Goal: Information Seeking & Learning: Learn about a topic

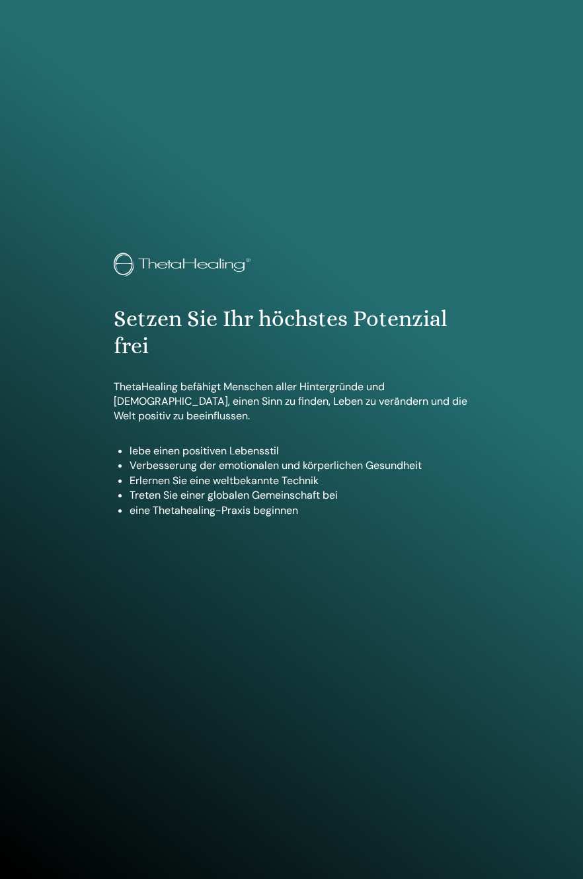
scroll to position [838, 0]
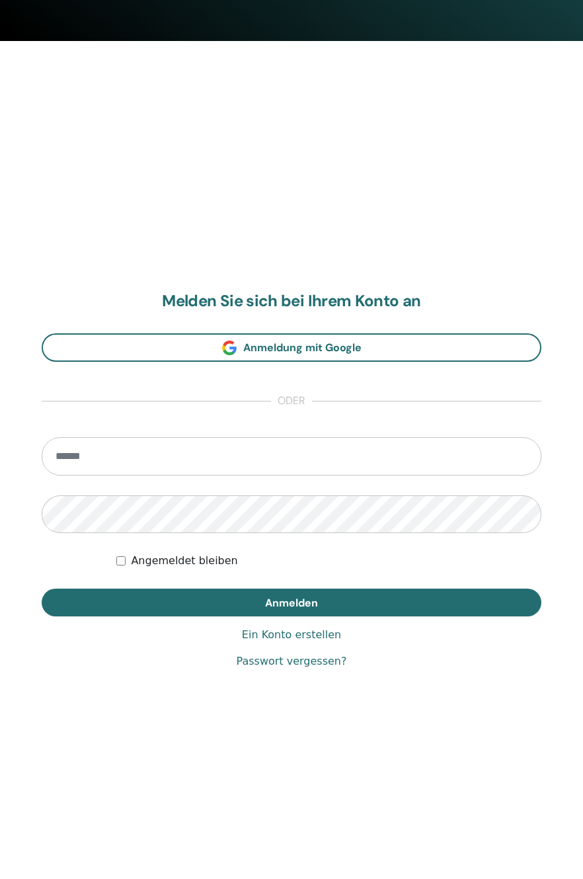
click at [389, 448] on input "email" at bounding box center [292, 456] width 500 height 38
click at [186, 437] on input "email" at bounding box center [292, 456] width 500 height 38
type input "**********"
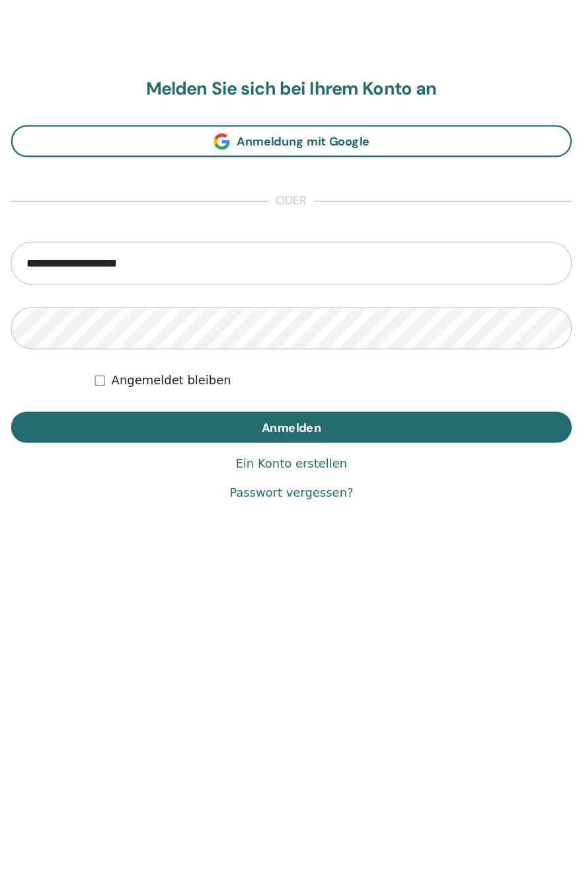
click at [317, 600] on span "Anmelden" at bounding box center [291, 603] width 53 height 14
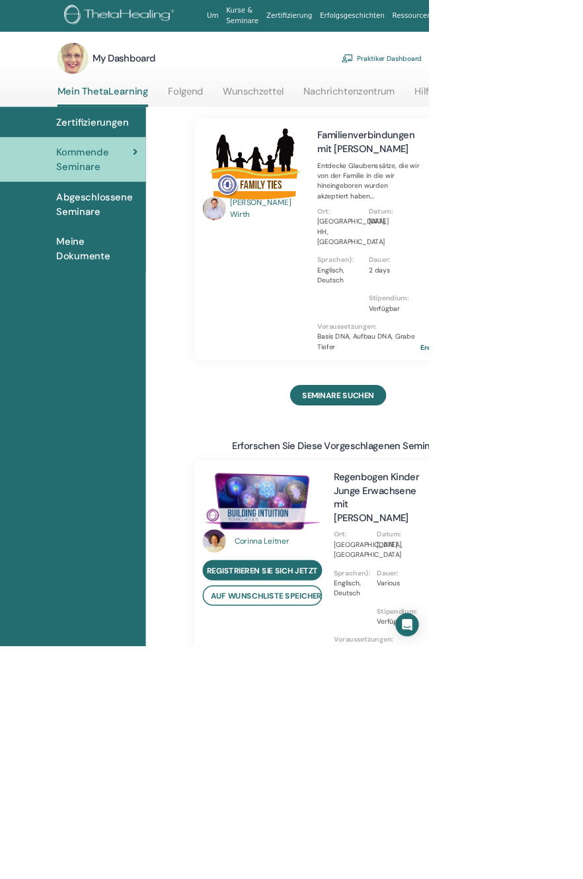
click at [181, 237] on span "Kommende Seminare" at bounding box center [129, 217] width 104 height 40
click at [100, 165] on span "Zertifizierungen" at bounding box center [126, 166] width 99 height 20
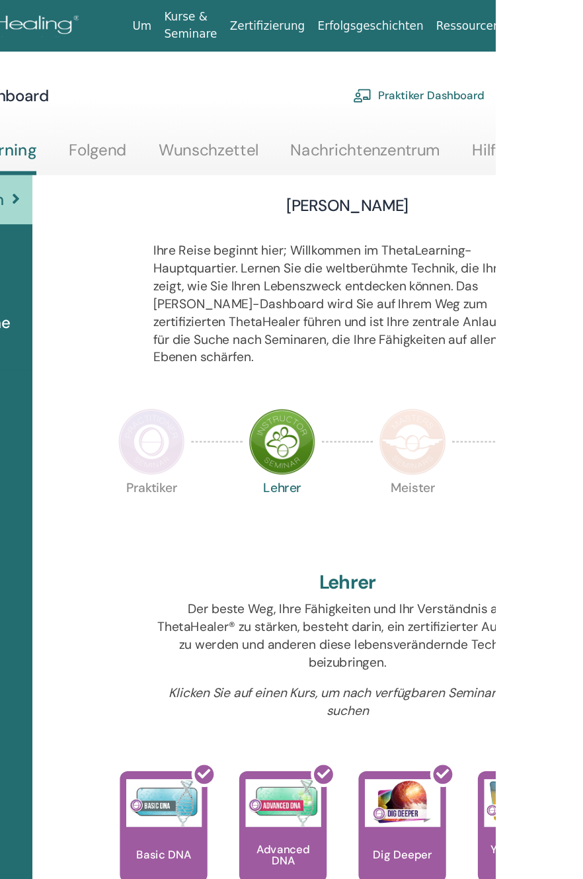
click at [298, 362] on img at bounding box center [298, 367] width 56 height 56
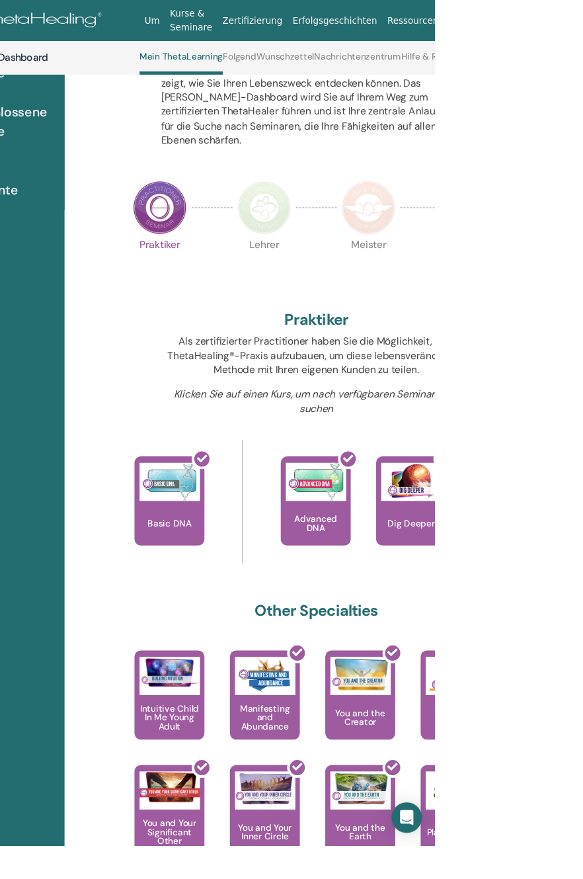
scroll to position [165, 0]
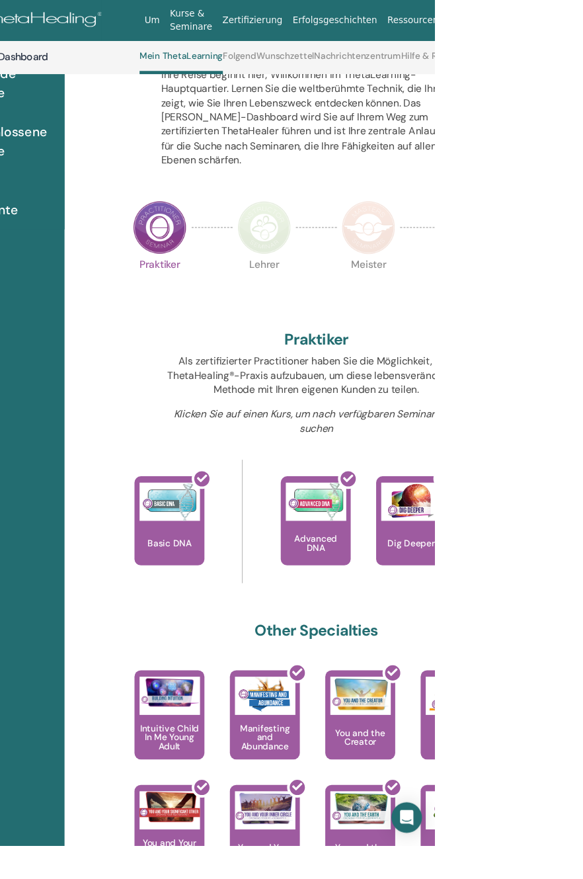
click at [413, 210] on img at bounding box center [406, 237] width 56 height 56
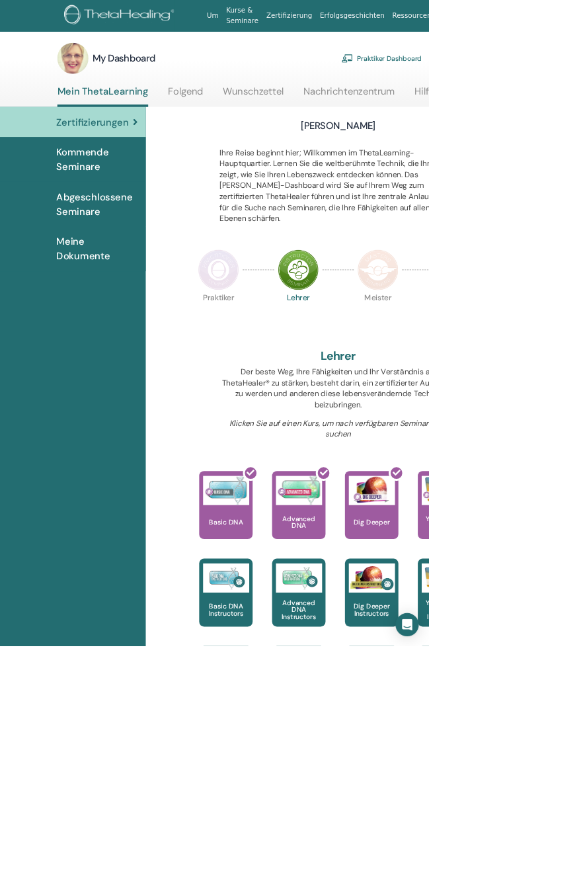
click at [511, 363] on img at bounding box center [515, 367] width 56 height 56
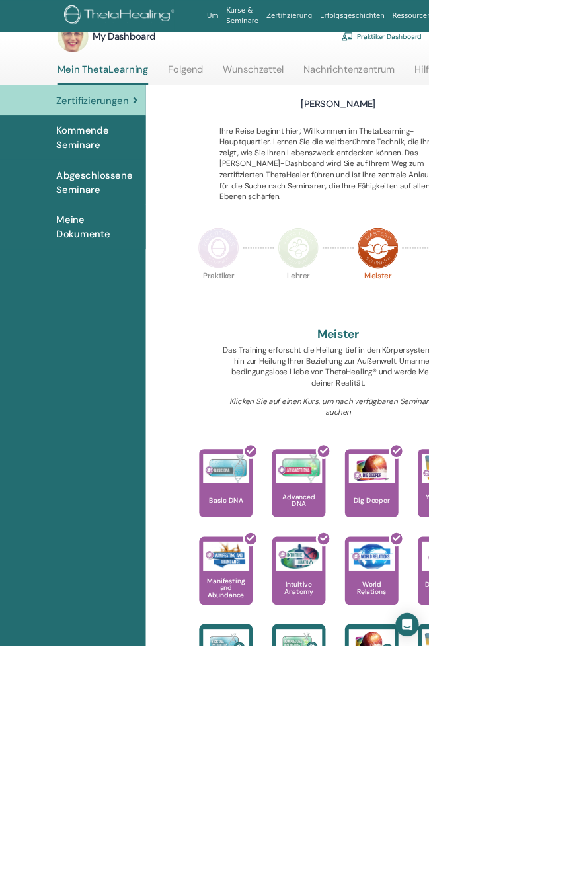
scroll to position [30, 0]
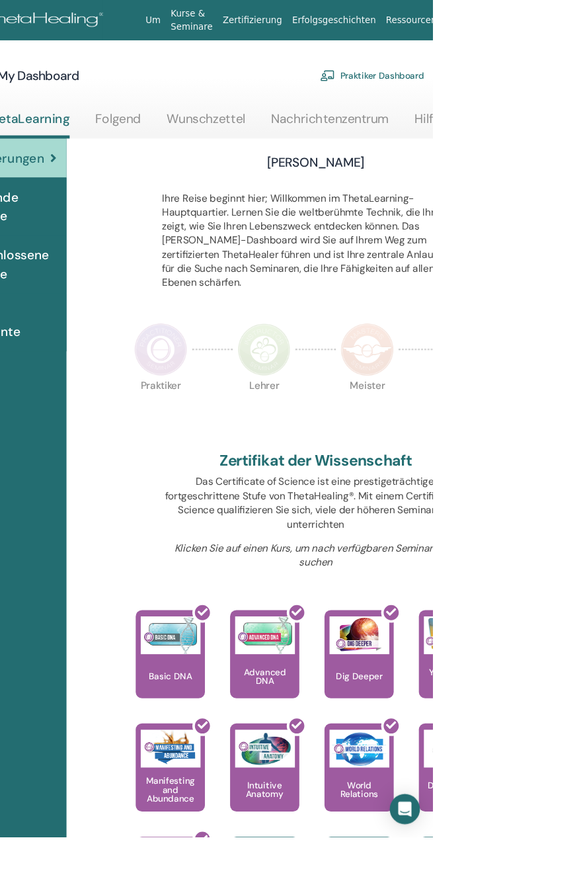
click at [582, 615] on div "Hallo, Jessica Ihre Reise beginnt hier; Willkommen im ThetaLearning-Hauptquarti…" at bounding box center [495, 771] width 595 height 1252
click at [415, 353] on img at bounding box center [406, 367] width 56 height 56
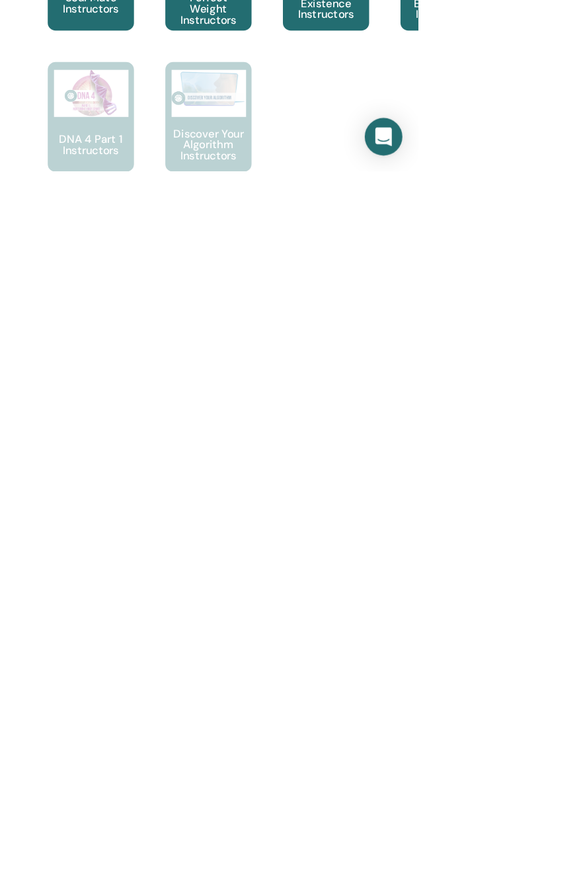
scroll to position [608, 0]
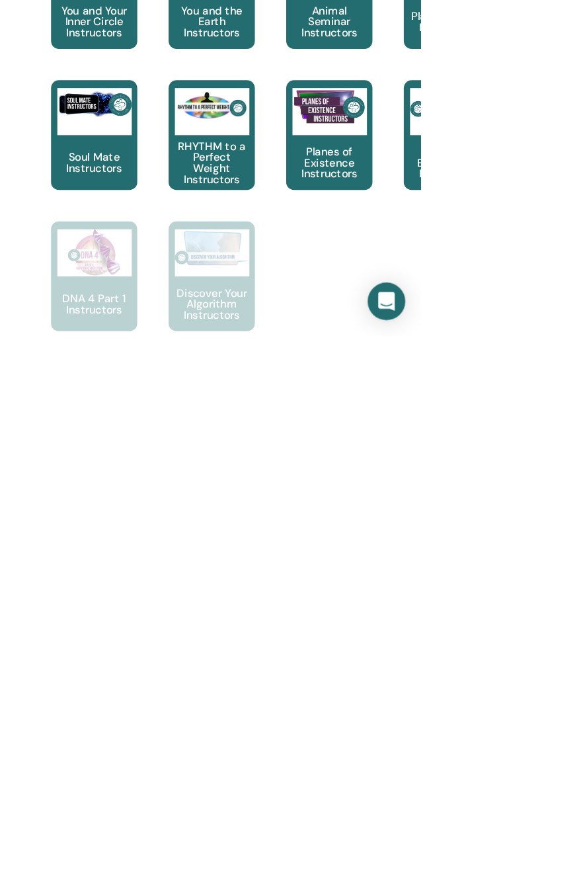
click at [438, 820] on img at bounding box center [407, 805] width 63 height 32
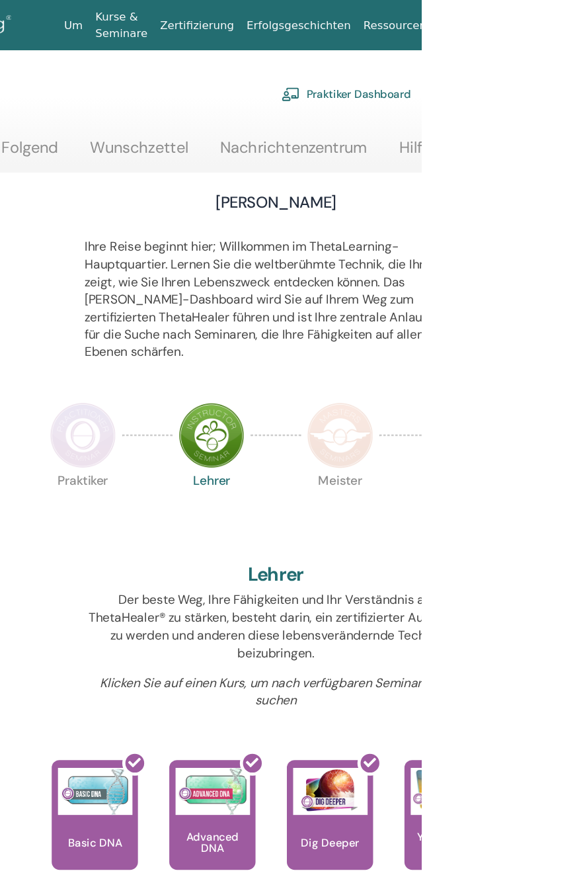
click at [300, 352] on img at bounding box center [298, 367] width 56 height 56
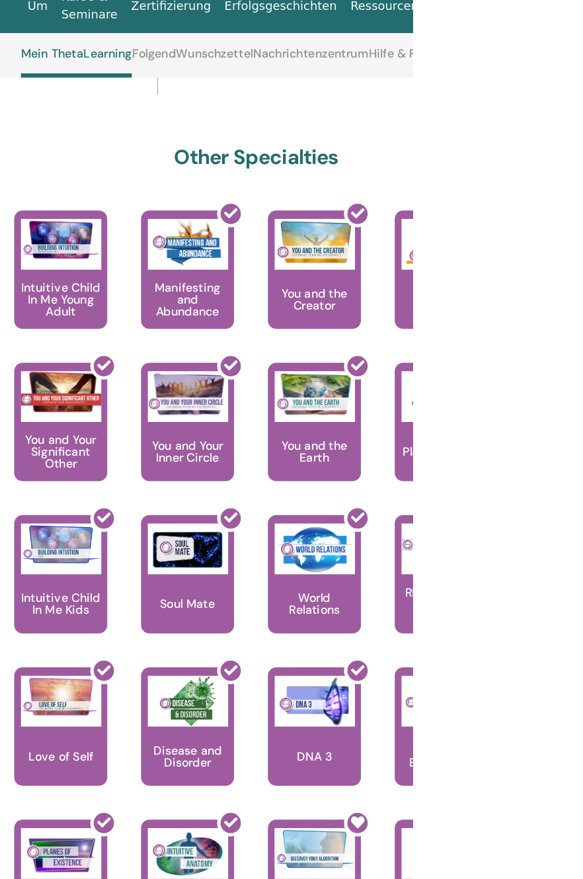
scroll to position [655, 0]
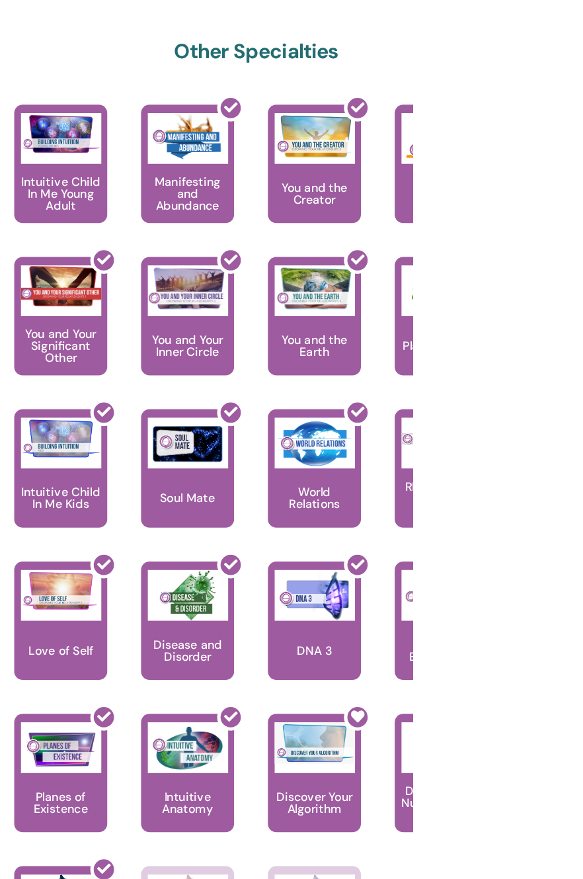
click at [517, 731] on div at bounding box center [513, 734] width 73 height 119
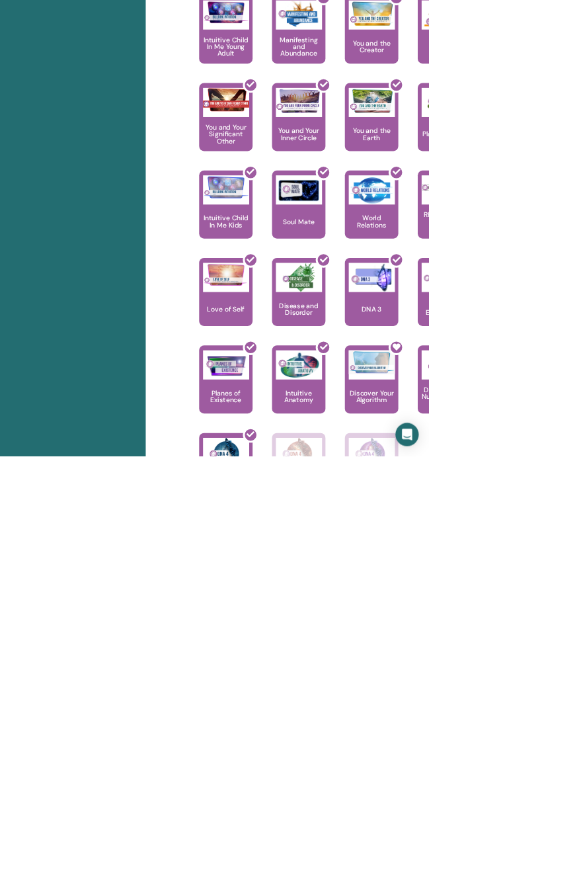
scroll to position [612, 0]
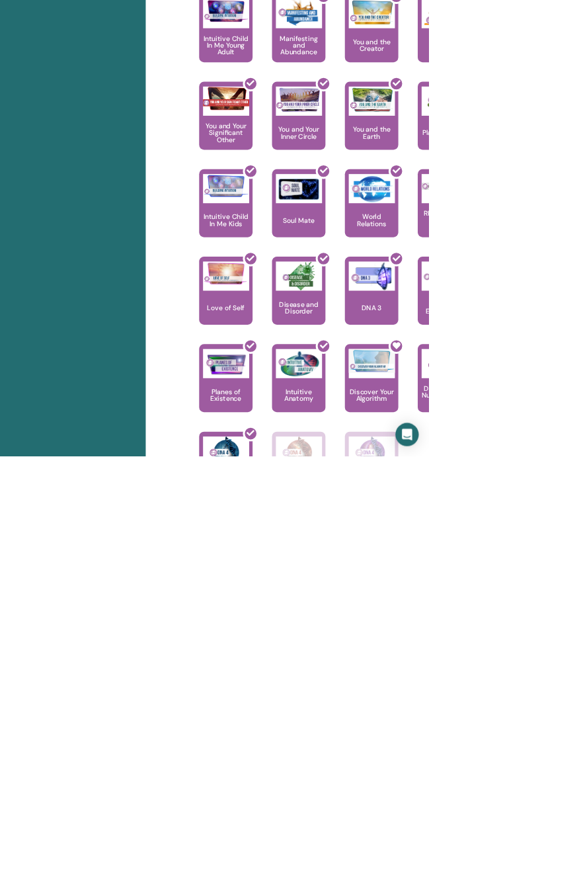
click at [510, 773] on div at bounding box center [513, 778] width 73 height 119
